Goal: Book appointment/travel/reservation

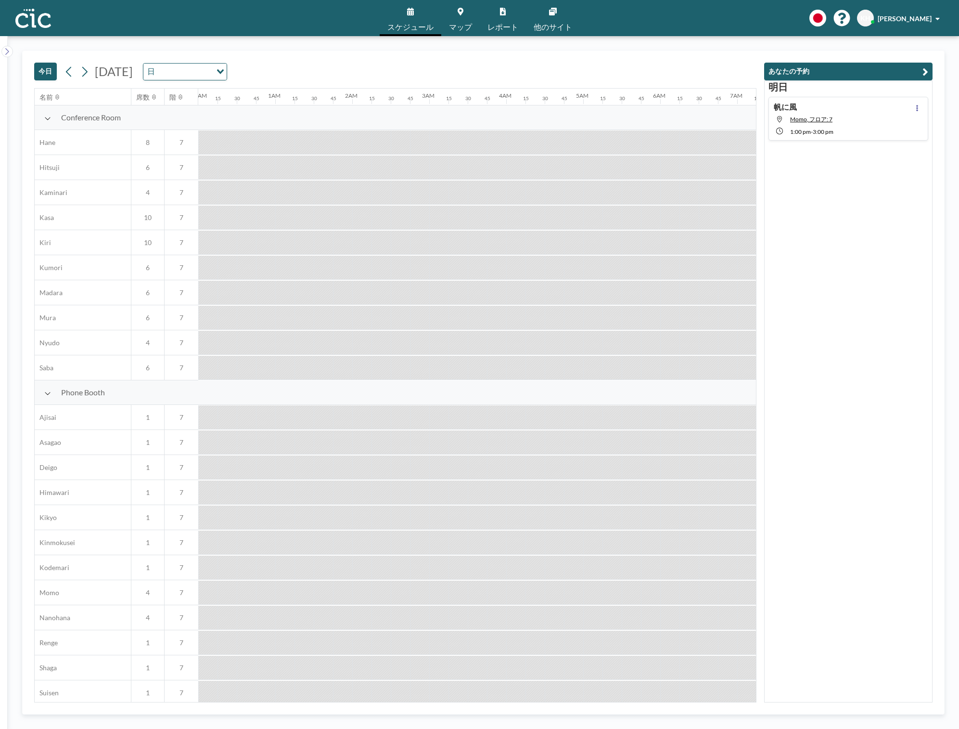
scroll to position [0, 1020]
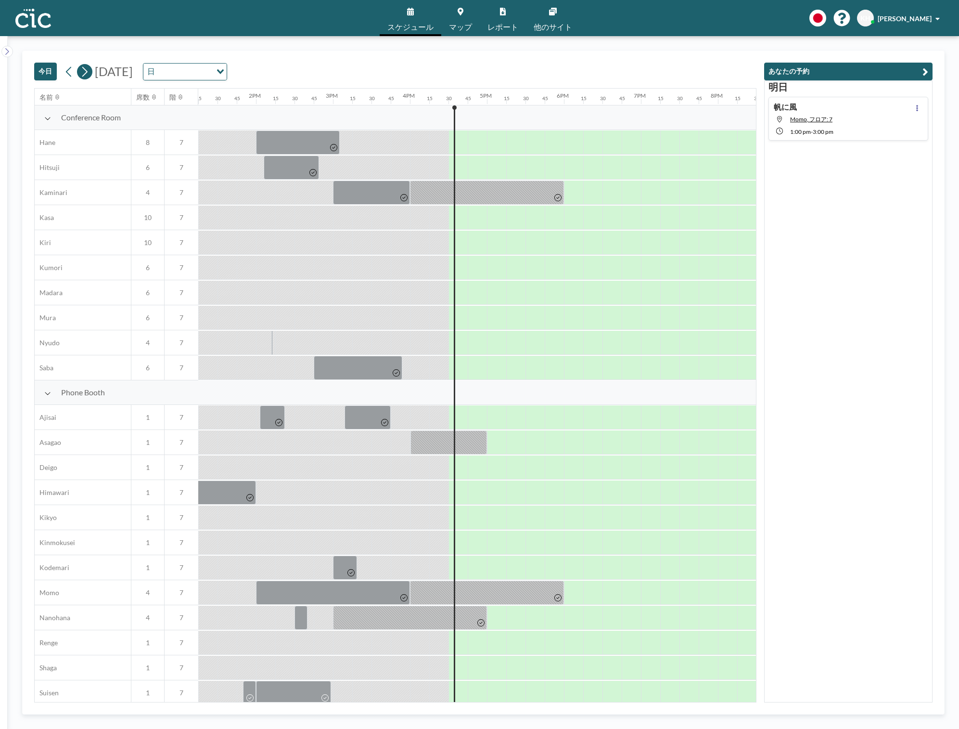
click at [88, 75] on icon at bounding box center [84, 71] width 9 height 14
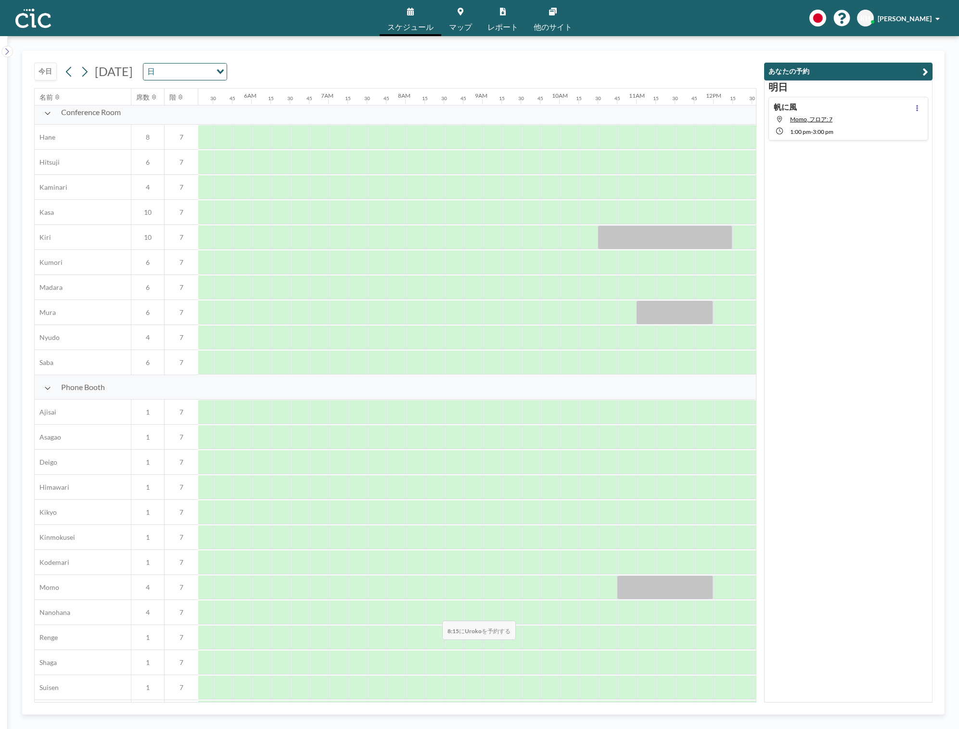
scroll to position [0, 409]
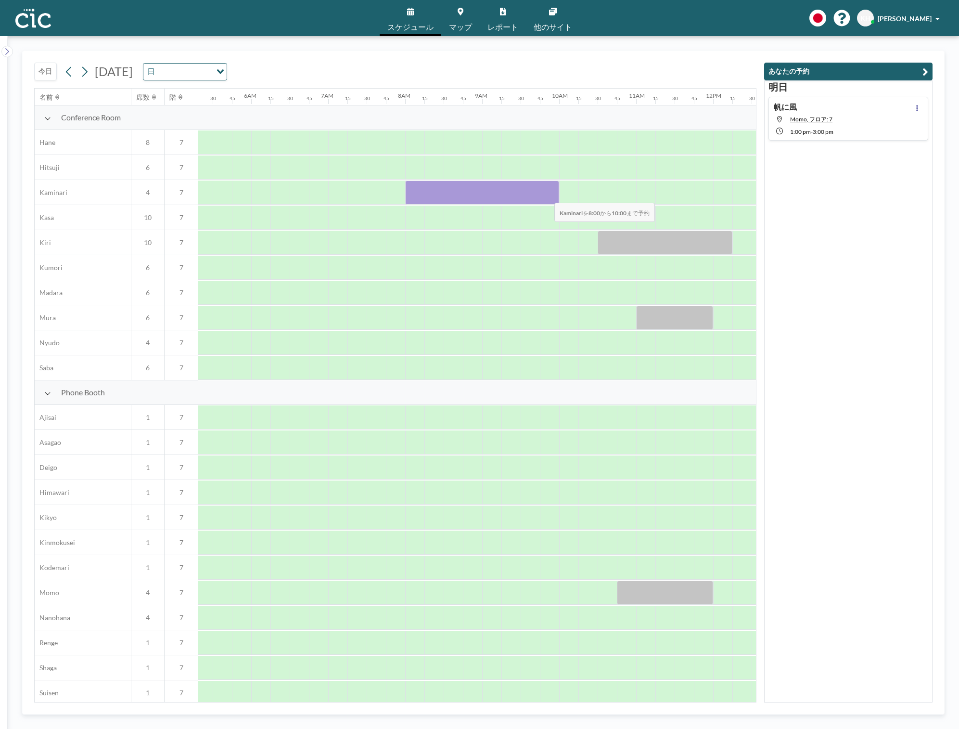
drag, startPoint x: 413, startPoint y: 193, endPoint x: 547, endPoint y: 196, distance: 133.4
click at [547, 196] on div at bounding box center [482, 193] width 154 height 24
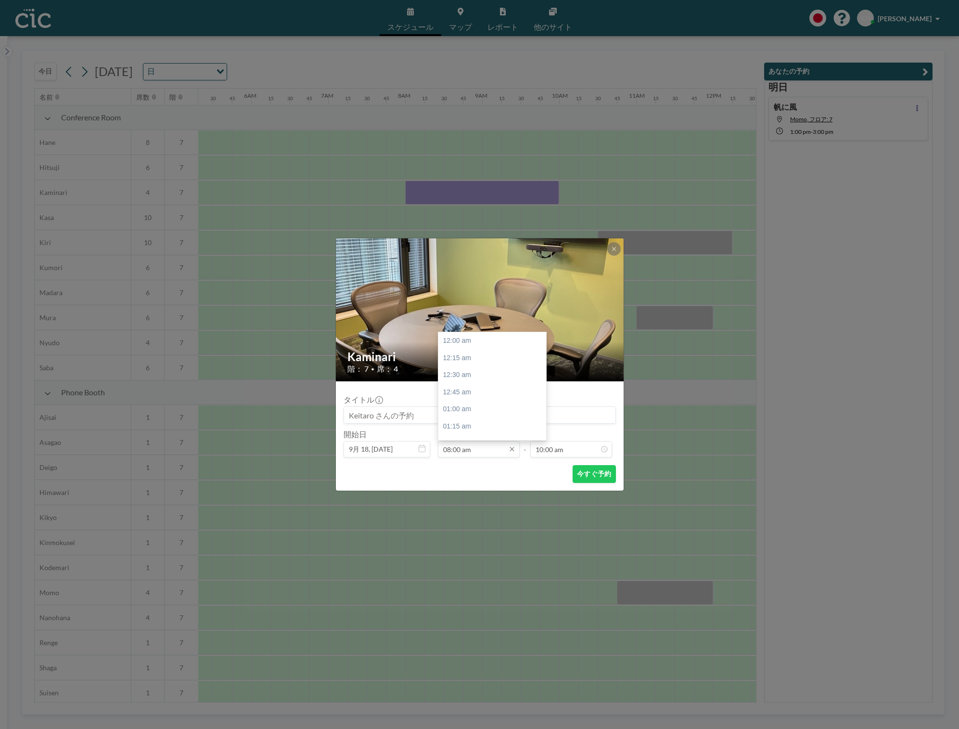
scroll to position [548, 0]
click at [413, 417] on input at bounding box center [479, 415] width 271 height 16
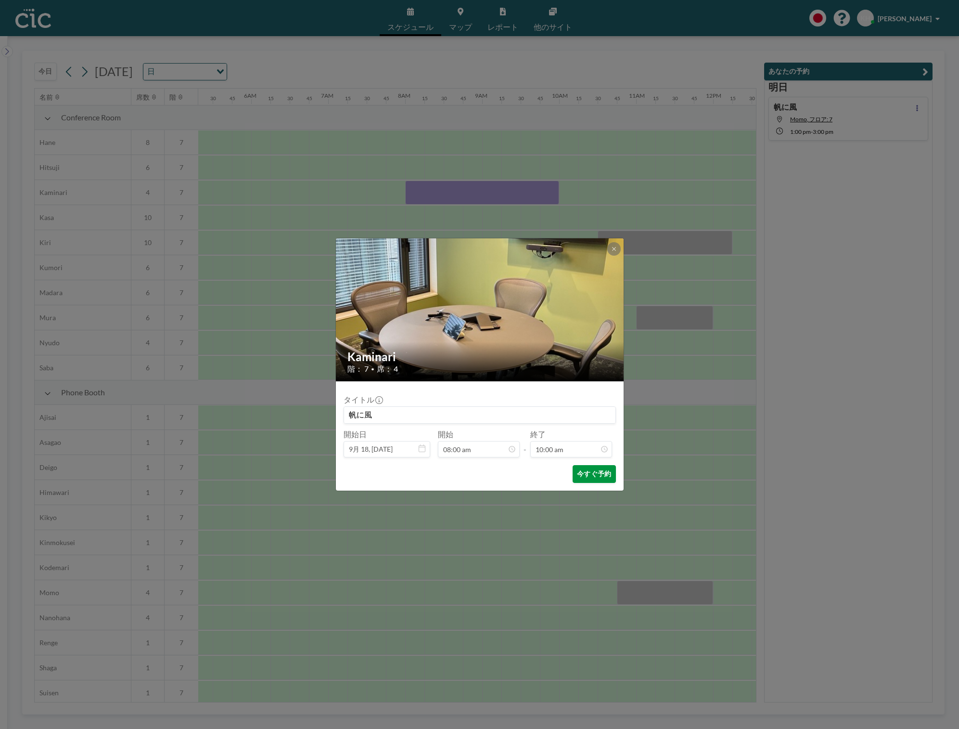
type input "帆に風"
click at [601, 469] on button "今すぐ予約" at bounding box center [594, 474] width 43 height 18
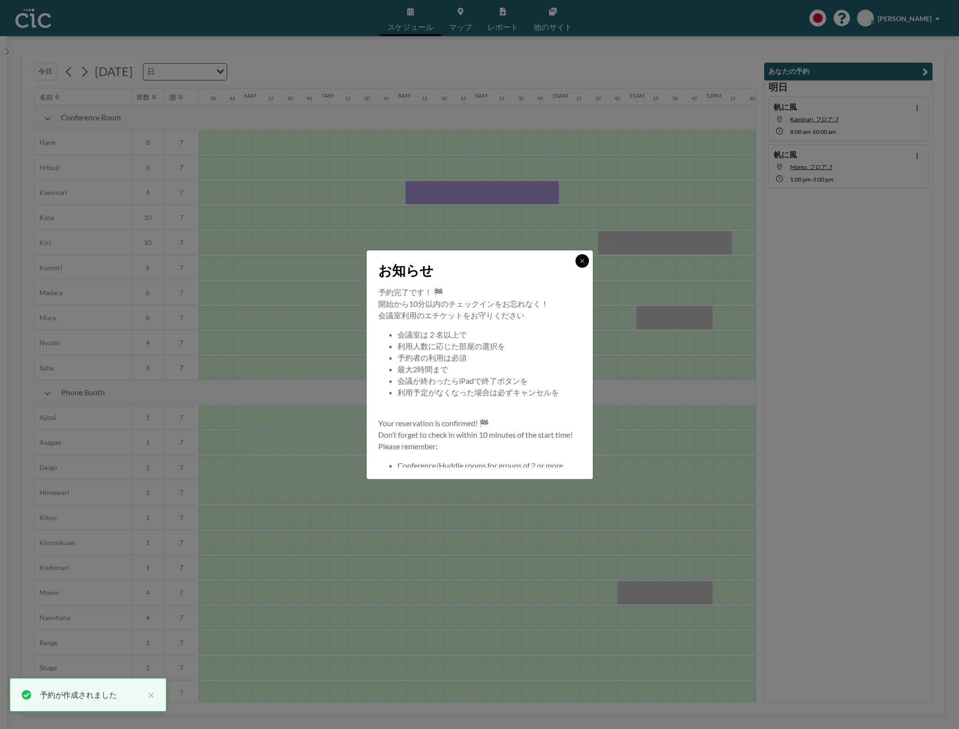
click at [578, 261] on button at bounding box center [582, 260] width 13 height 13
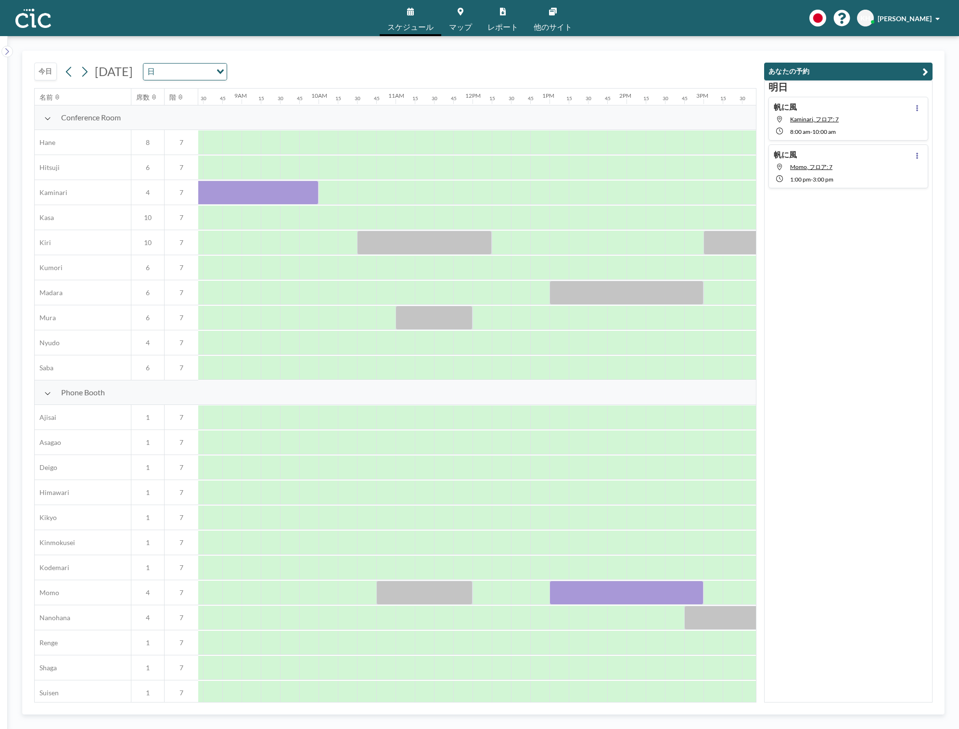
scroll to position [0, 538]
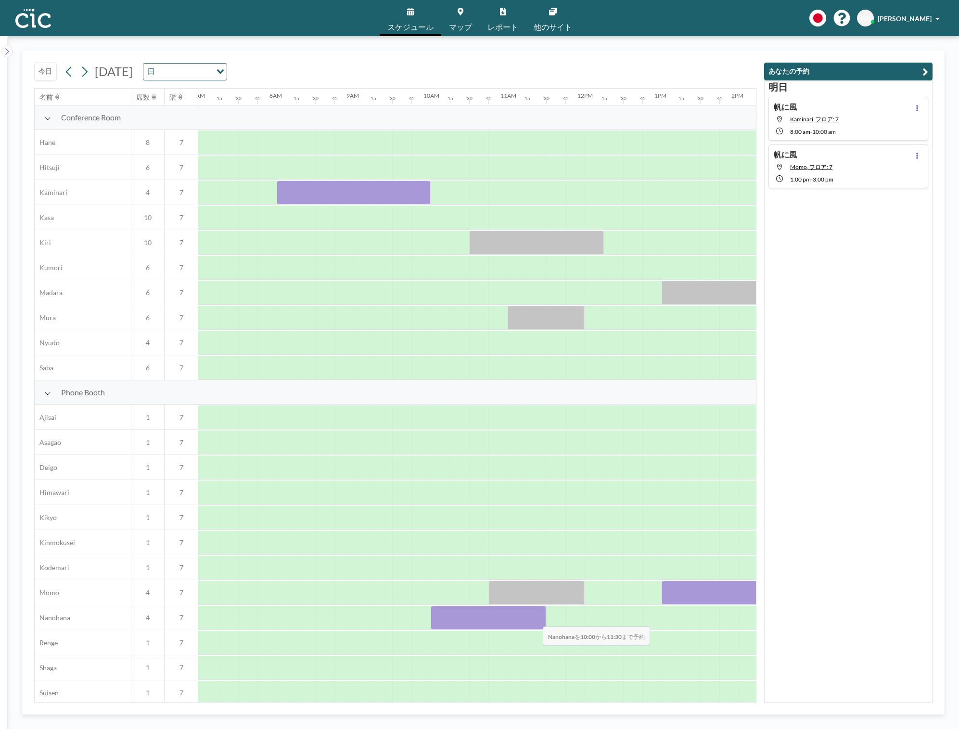
drag, startPoint x: 449, startPoint y: 620, endPoint x: 535, endPoint y: 620, distance: 85.7
click at [535, 620] on div at bounding box center [489, 618] width 116 height 24
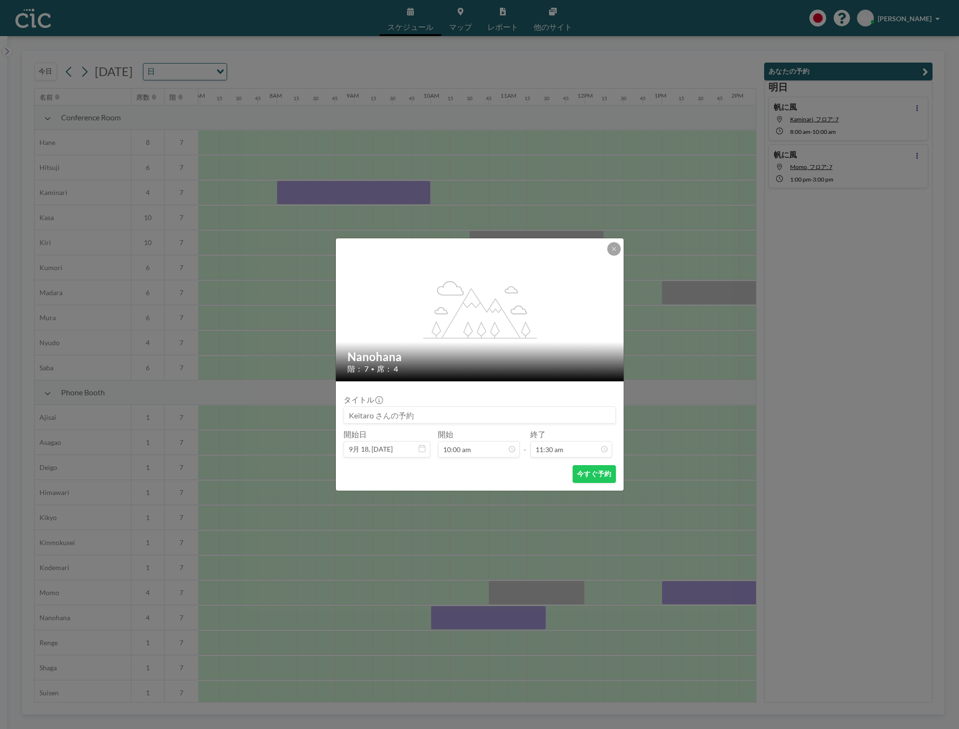
click at [419, 412] on input at bounding box center [479, 415] width 271 height 16
type input "帆に風"
click at [587, 476] on button "今すぐ予約" at bounding box center [594, 474] width 43 height 18
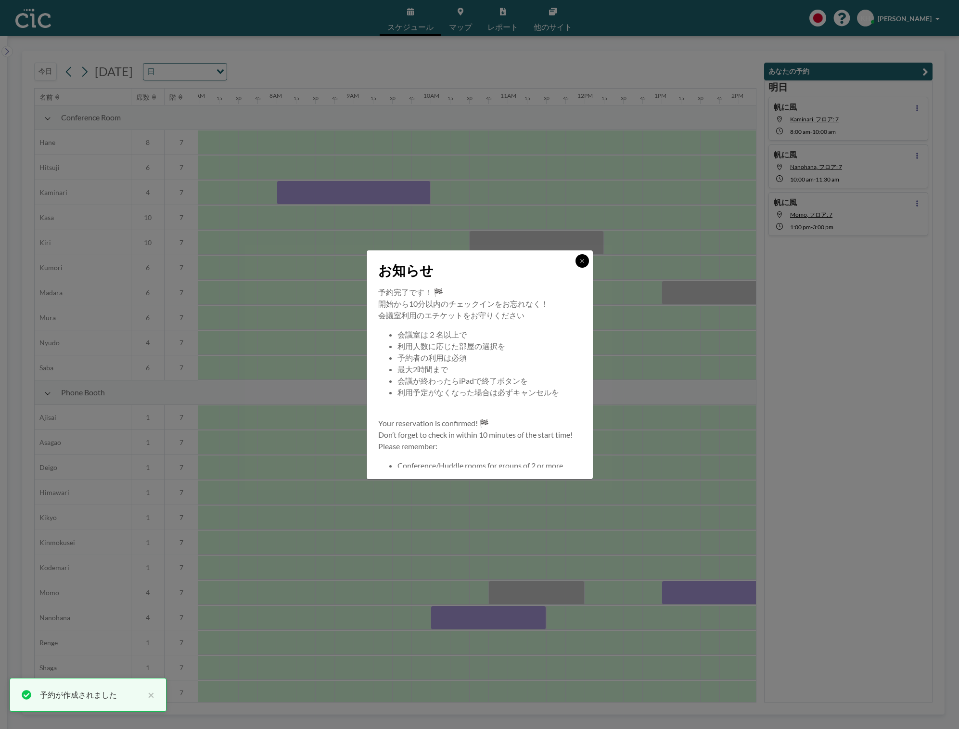
click at [584, 258] on icon at bounding box center [583, 261] width 6 height 6
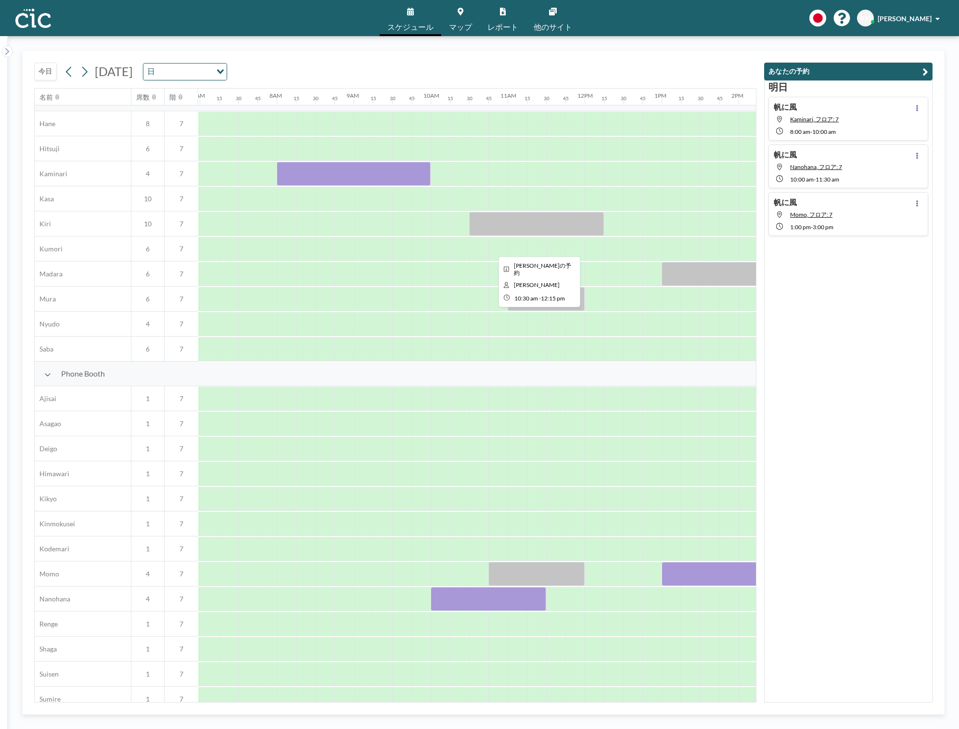
scroll to position [36, 538]
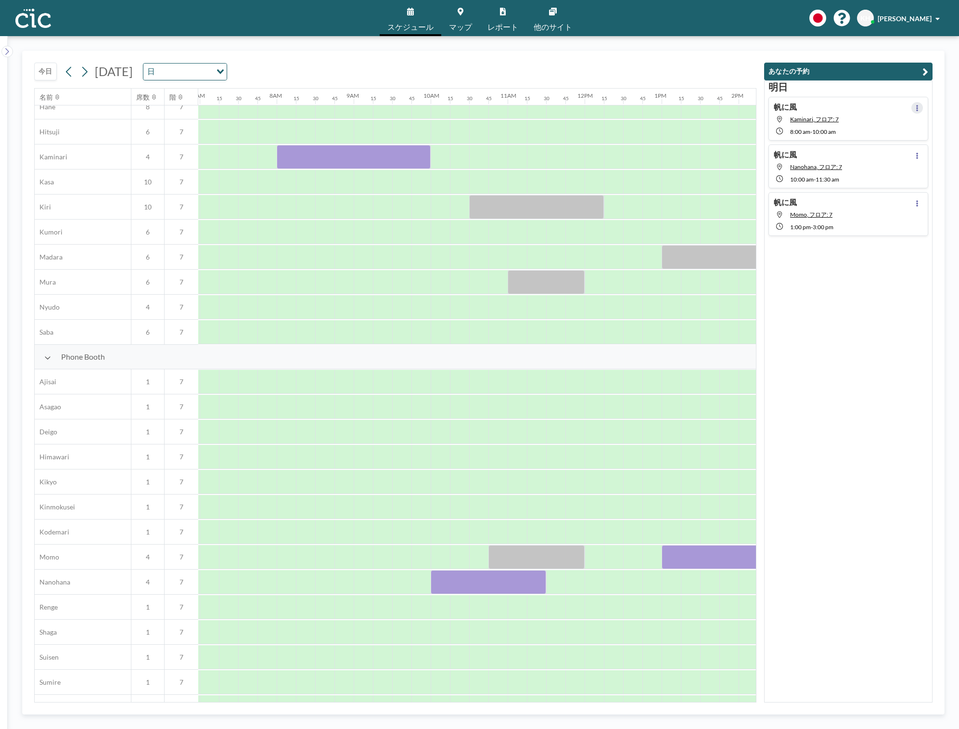
click at [916, 108] on icon at bounding box center [917, 108] width 4 height 6
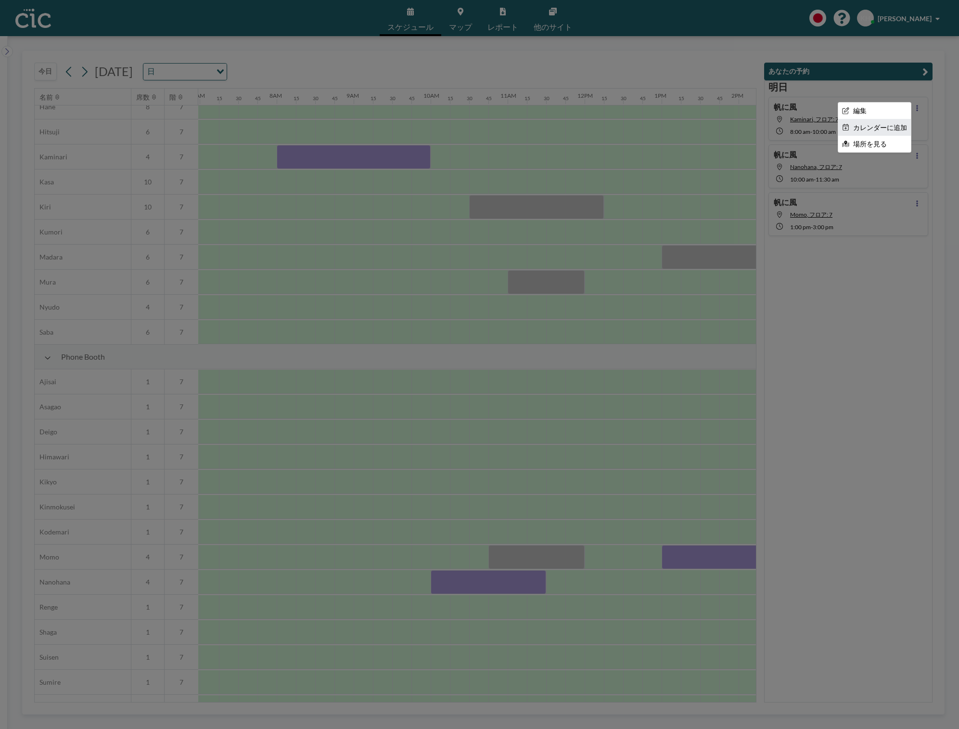
click at [890, 122] on li "カレンダーに追加" at bounding box center [874, 127] width 73 height 16
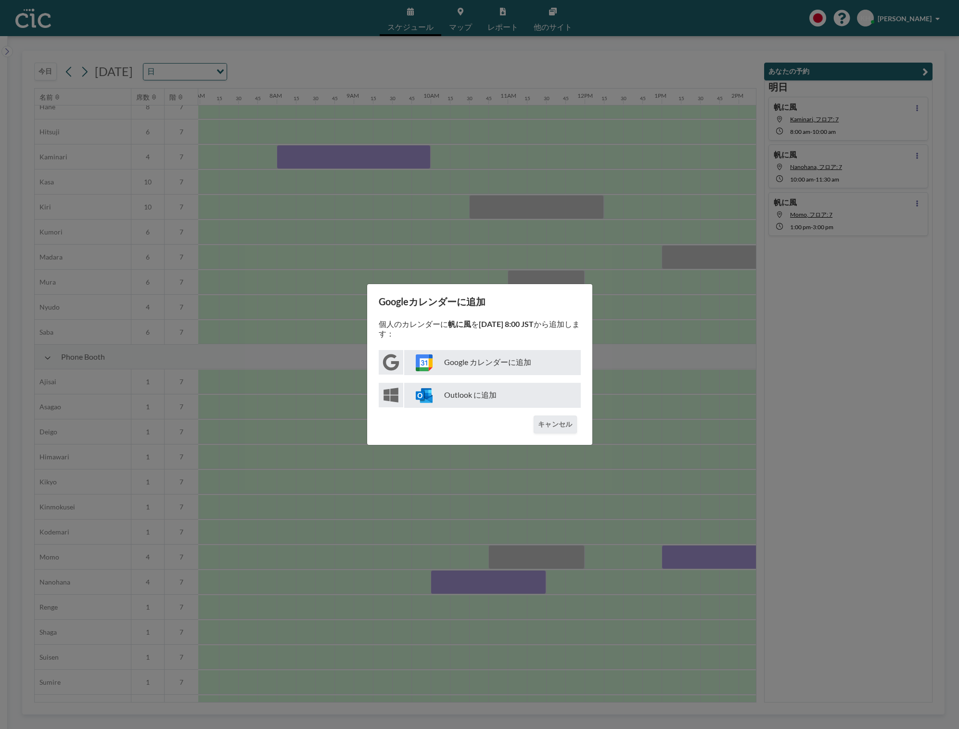
click at [521, 364] on p "Google カレンダーに追加" at bounding box center [492, 362] width 177 height 25
click at [662, 271] on div "Googleカレンダーに追加 個人のカレンダーに 帆に風 を [DATE] 8:00 JST から追加します： Google カレンダーに追加 Outlook…" at bounding box center [479, 364] width 959 height 729
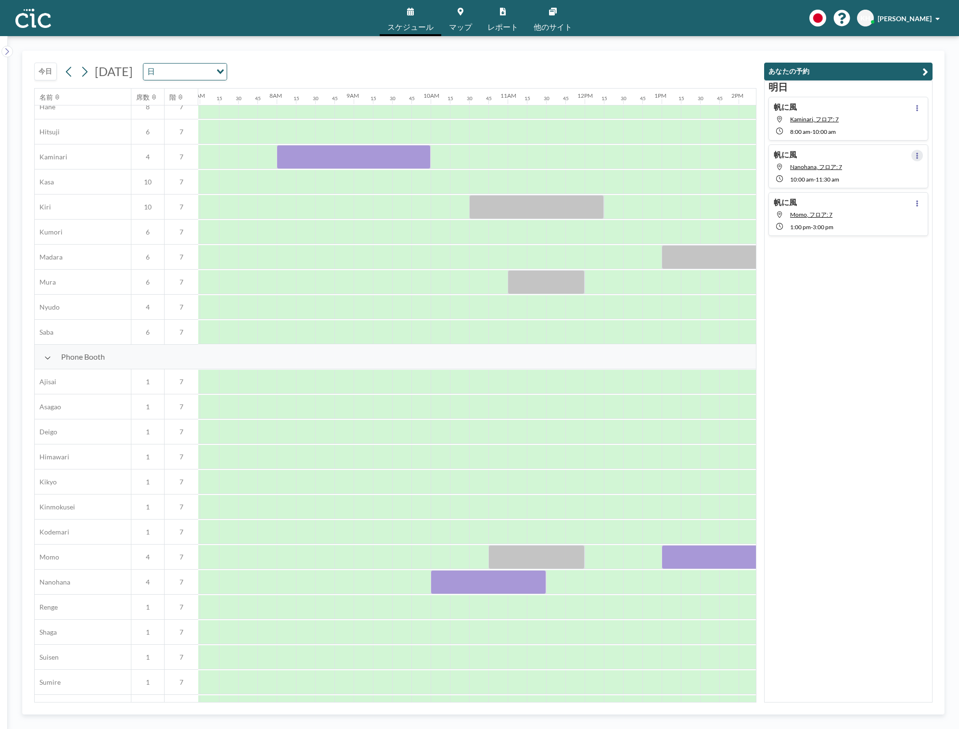
click at [918, 154] on icon at bounding box center [917, 156] width 4 height 6
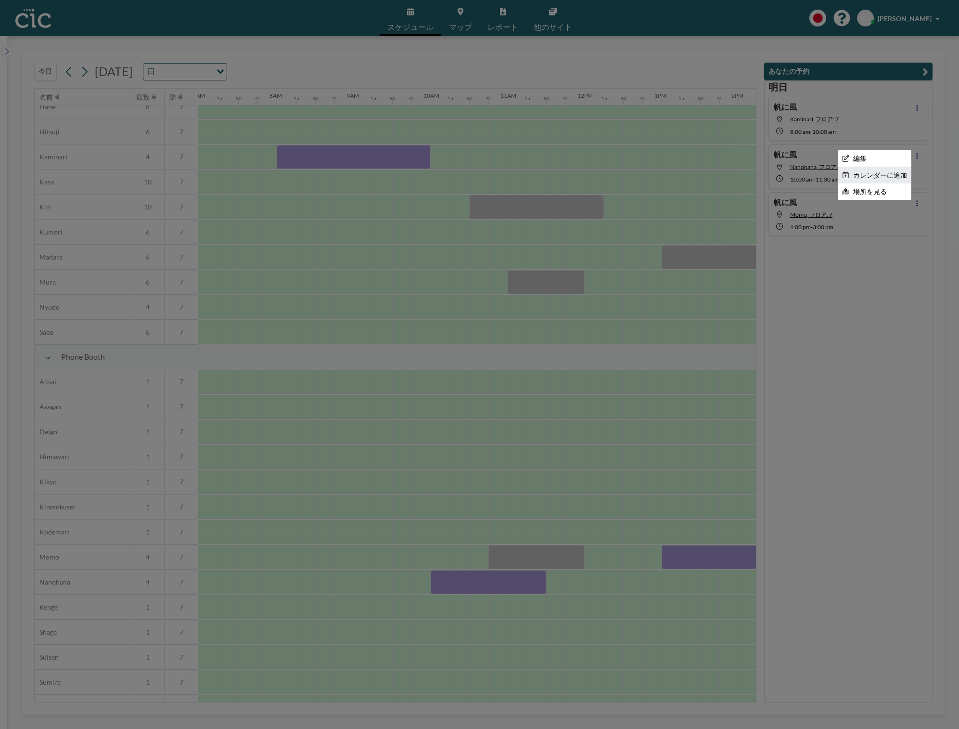
click at [856, 177] on li "カレンダーに追加" at bounding box center [874, 175] width 73 height 16
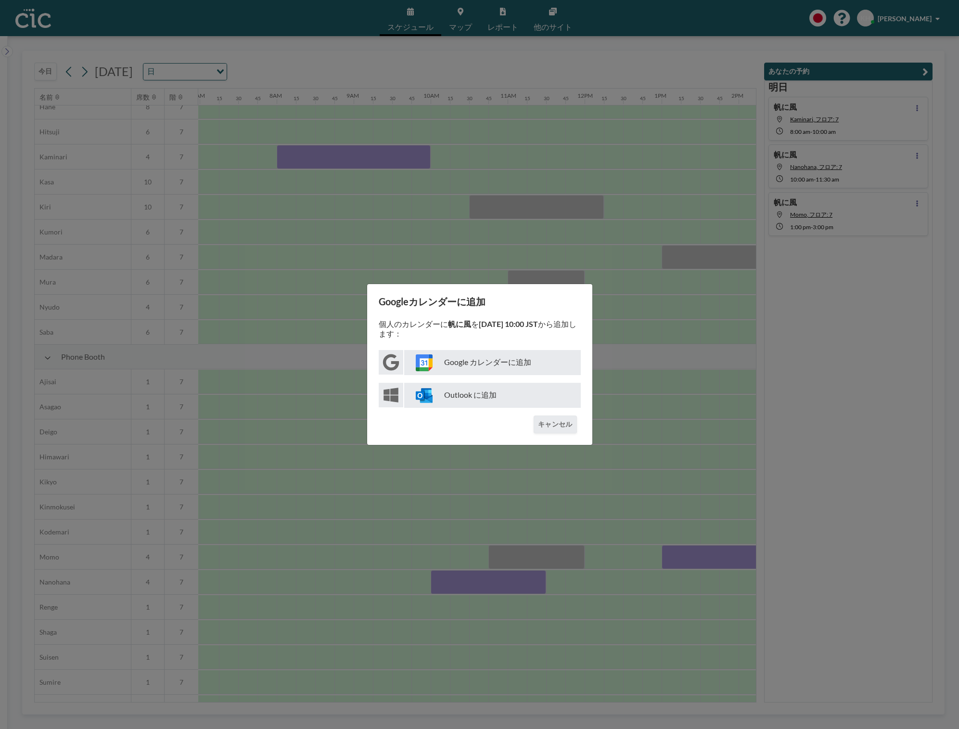
click at [516, 366] on p "Google カレンダーに追加" at bounding box center [492, 362] width 177 height 25
